Goal: Task Accomplishment & Management: Manage account settings

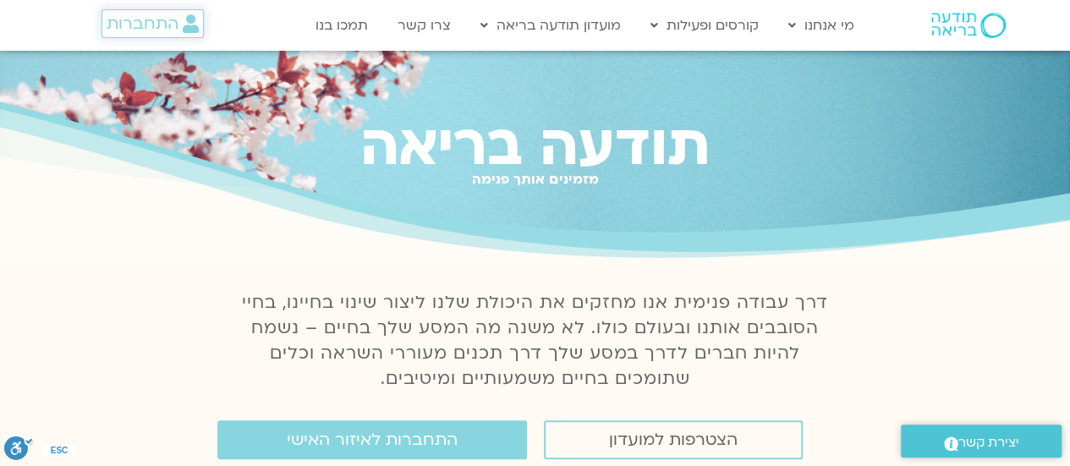
click at [149, 23] on span "התחברות" at bounding box center [143, 23] width 72 height 19
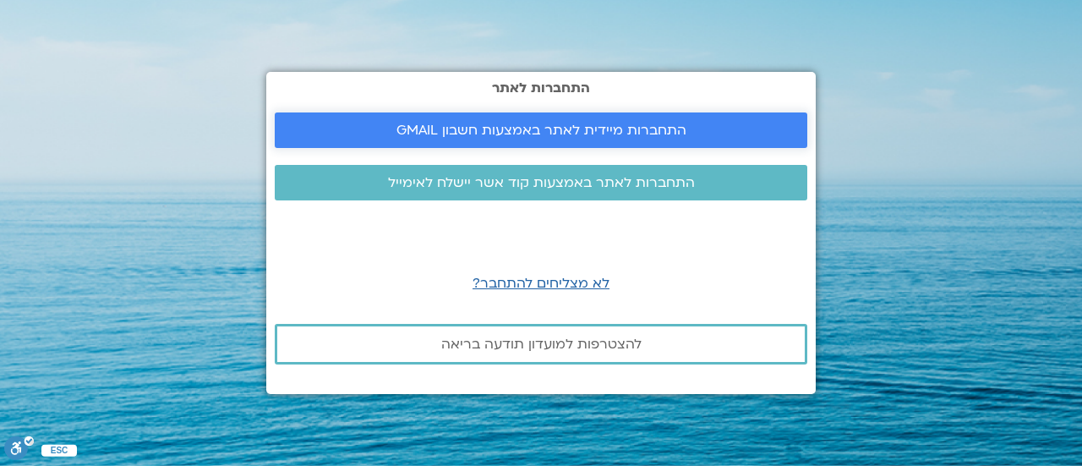
click at [453, 130] on span "התחברות מיידית לאתר באמצעות חשבון GMAIL" at bounding box center [542, 130] width 290 height 15
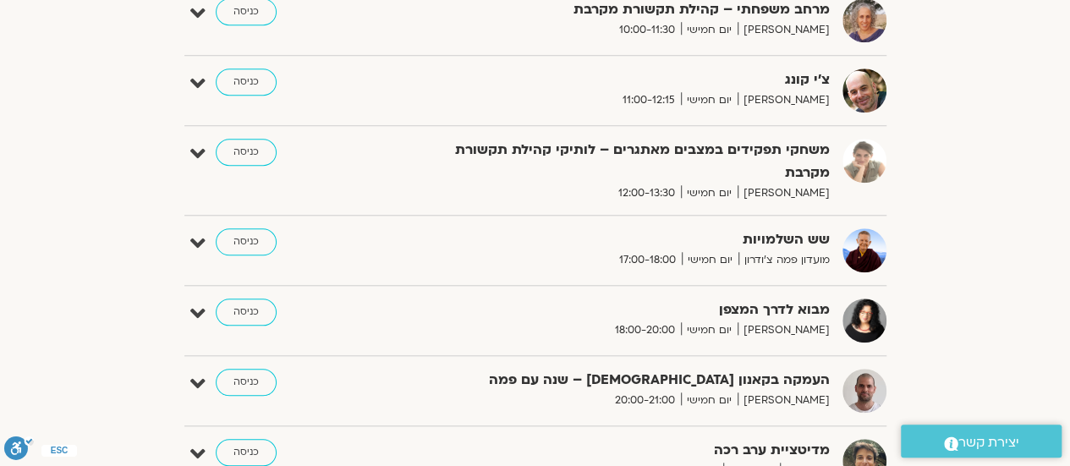
scroll to position [684, 0]
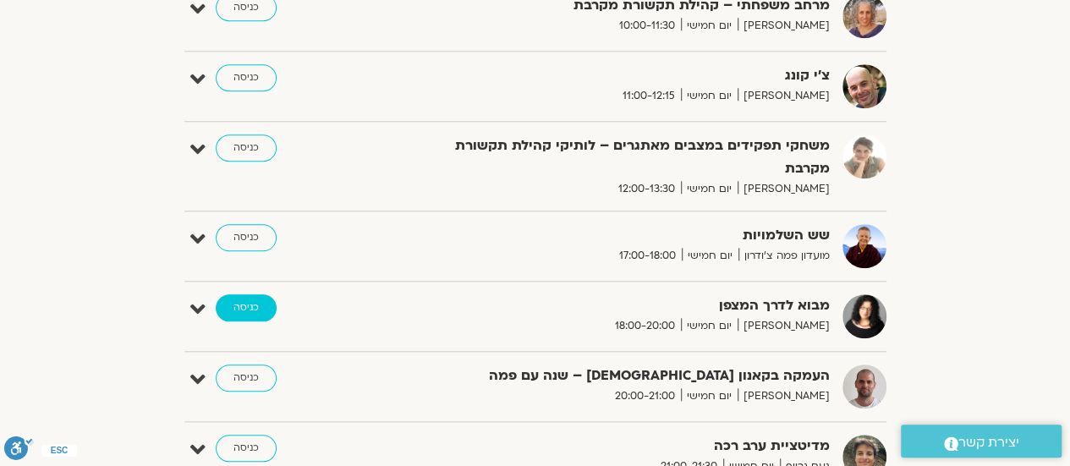
click at [254, 303] on link "כניסה" at bounding box center [246, 307] width 61 height 27
